Goal: Navigation & Orientation: Find specific page/section

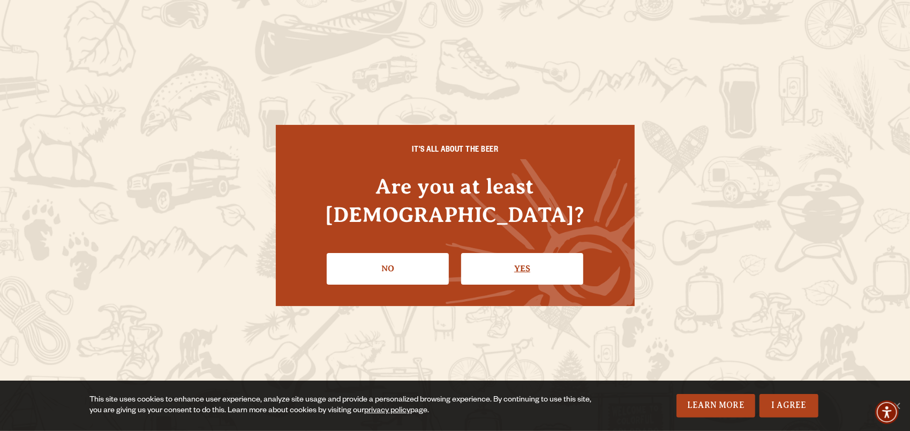
click at [555, 253] on link "Yes" at bounding box center [522, 268] width 122 height 31
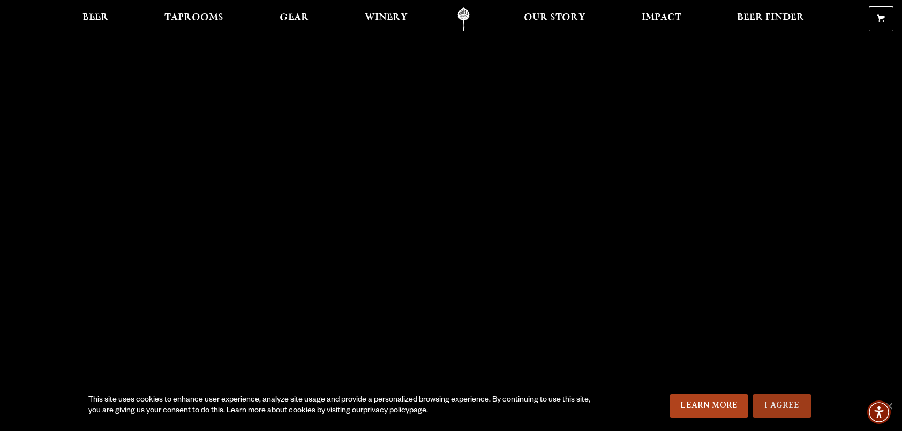
click at [785, 406] on link "I Agree" at bounding box center [782, 406] width 59 height 24
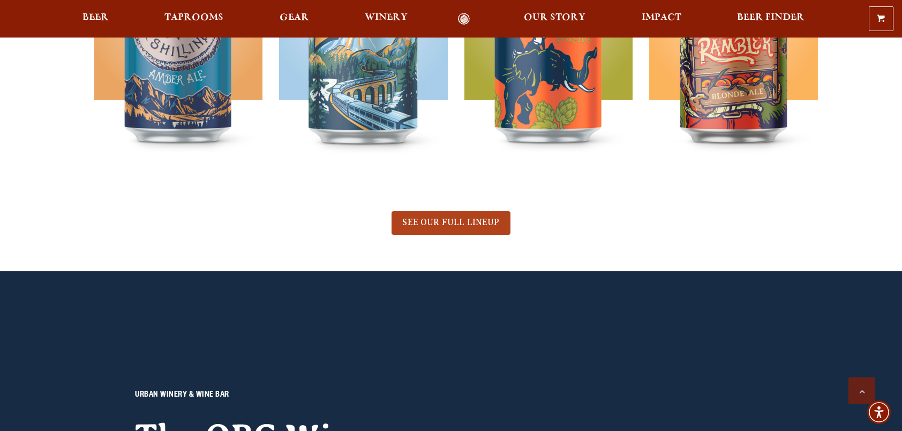
scroll to position [697, 0]
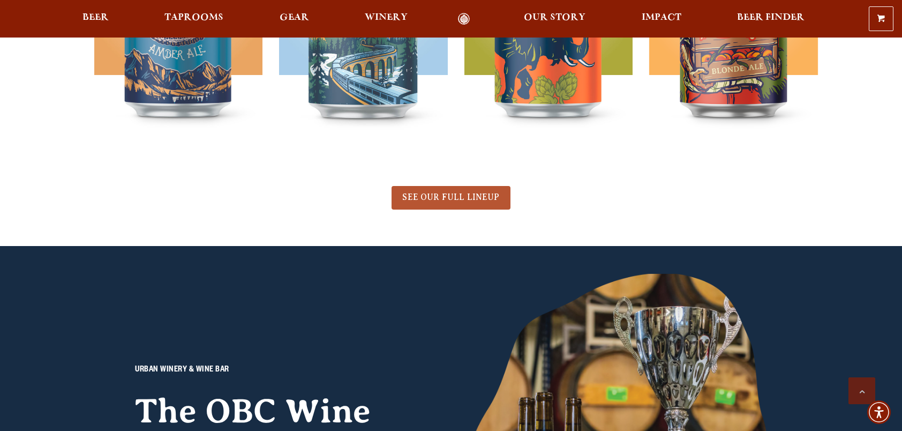
click at [468, 197] on span "SEE OUR FULL LINEUP" at bounding box center [450, 197] width 97 height 10
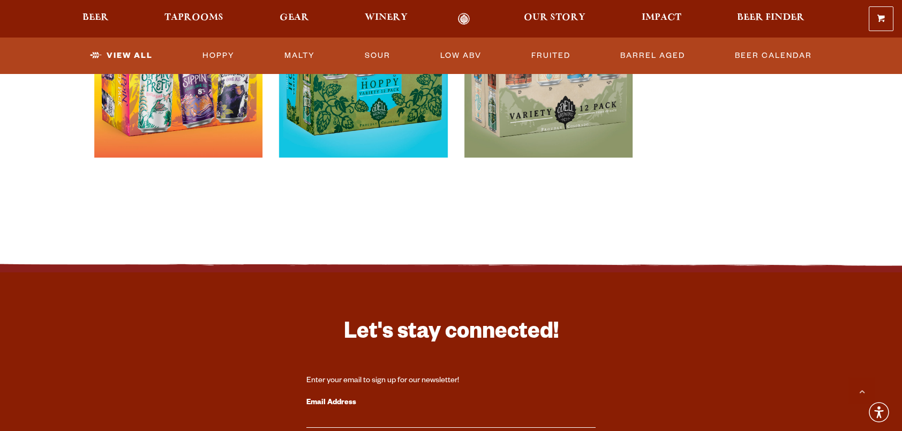
scroll to position [2197, 0]
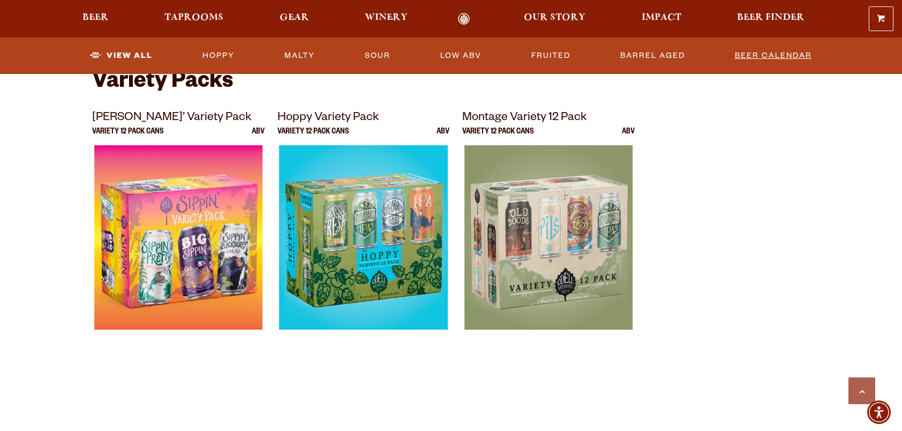
click at [794, 58] on link "Beer Calendar" at bounding box center [774, 55] width 86 height 25
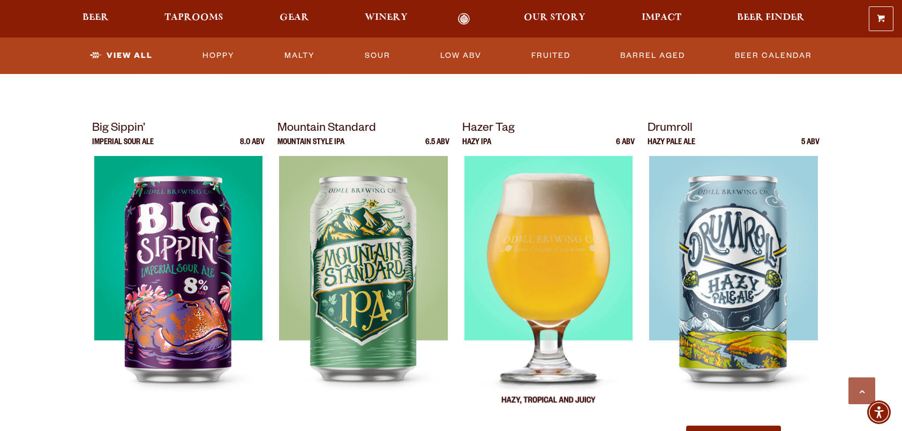
scroll to position [857, 0]
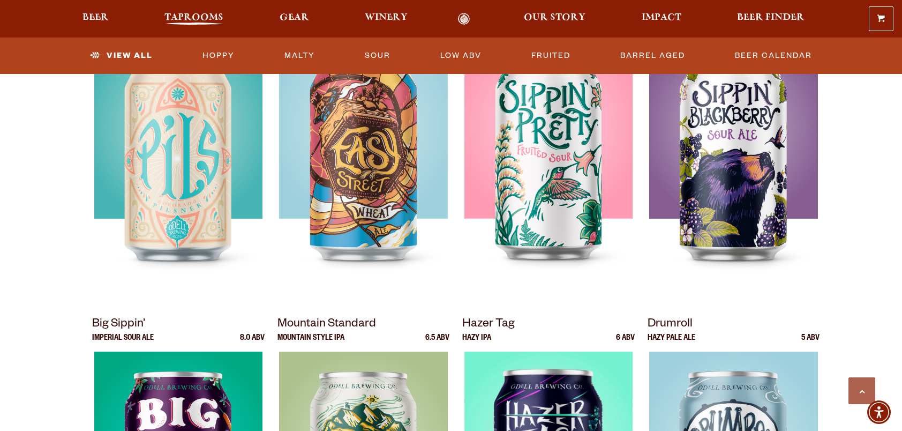
click at [205, 18] on span "Taprooms" at bounding box center [194, 17] width 59 height 9
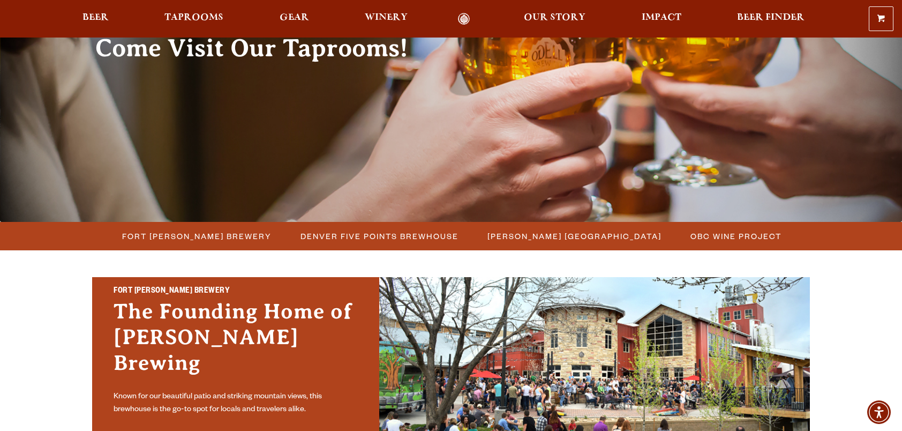
scroll to position [161, 0]
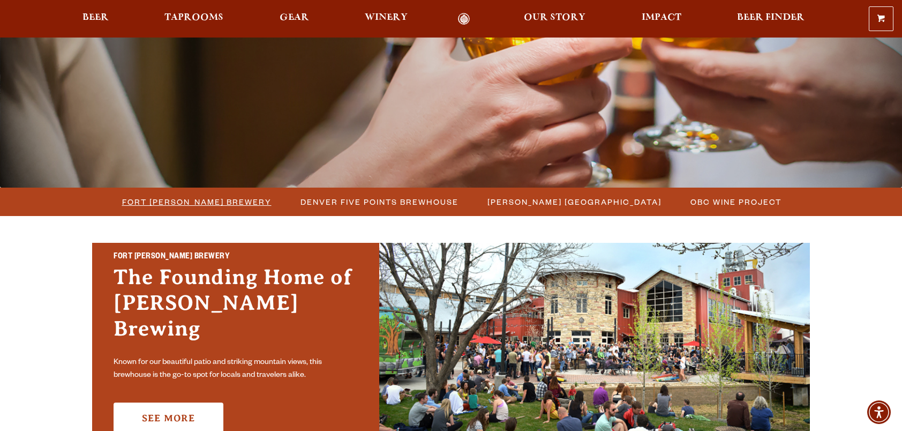
click at [200, 201] on span "Fort Collins Brewery" at bounding box center [197, 202] width 150 height 16
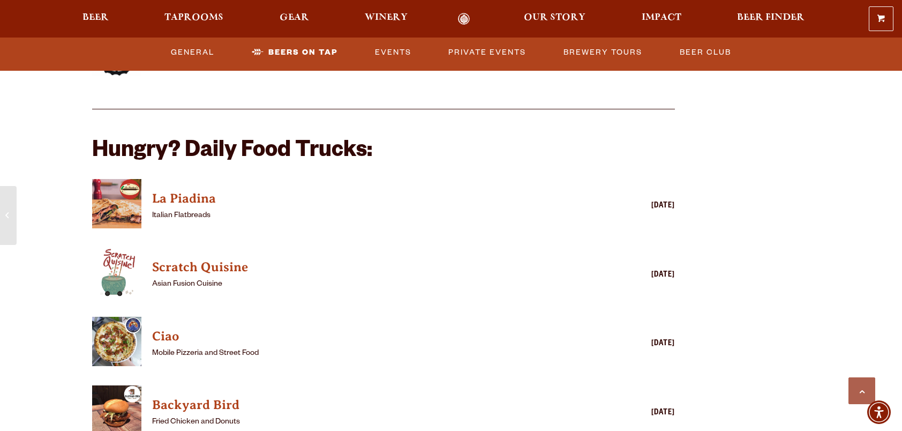
scroll to position [2572, 0]
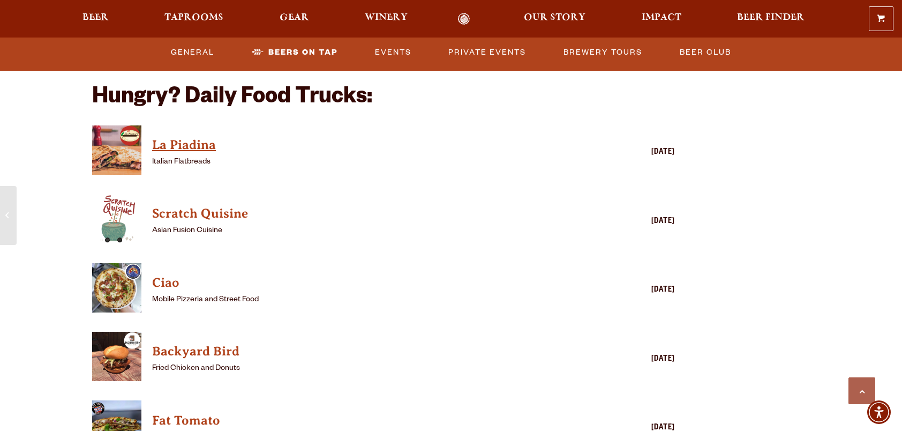
click at [198, 137] on h4 "La Piadina" at bounding box center [368, 145] width 432 height 17
